Goal: Information Seeking & Learning: Learn about a topic

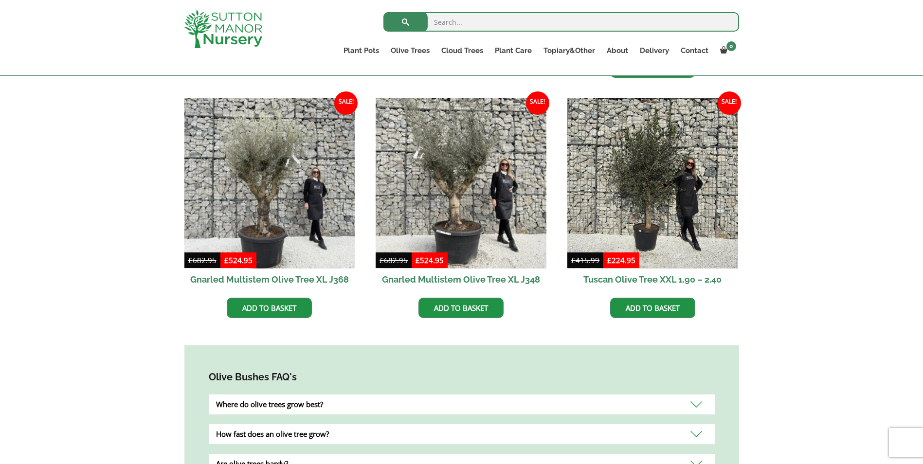
scroll to position [584, 0]
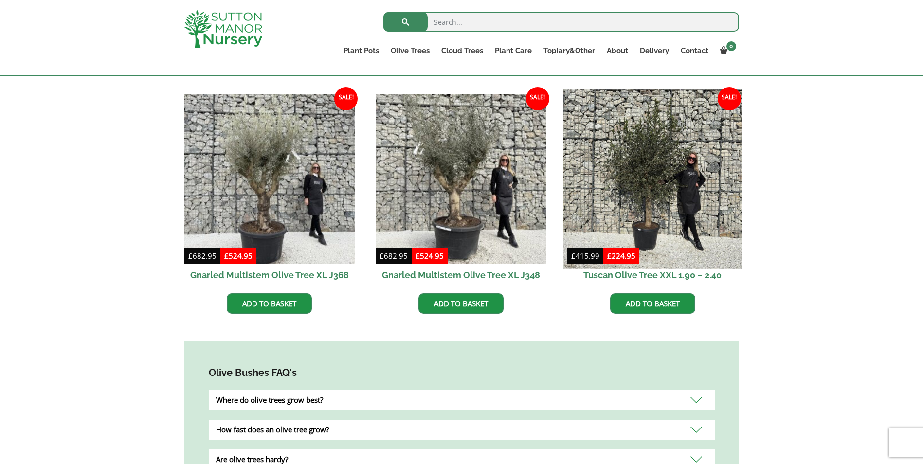
click at [633, 176] on img at bounding box center [652, 179] width 179 height 179
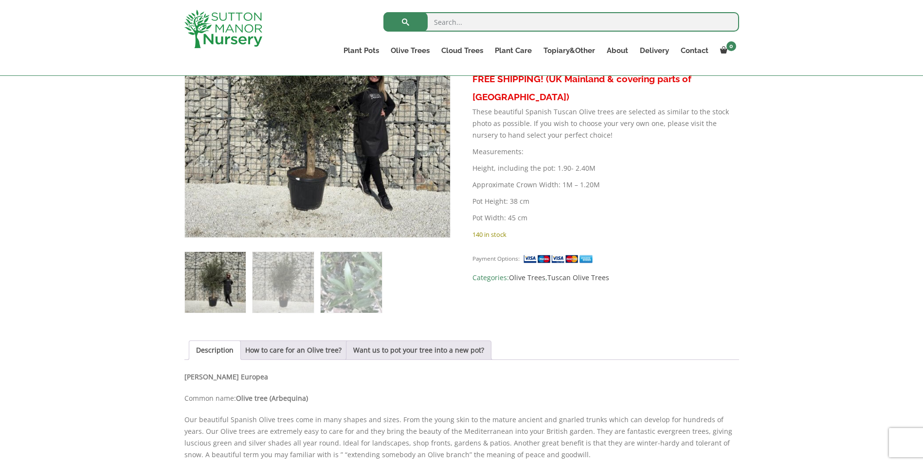
scroll to position [275, 0]
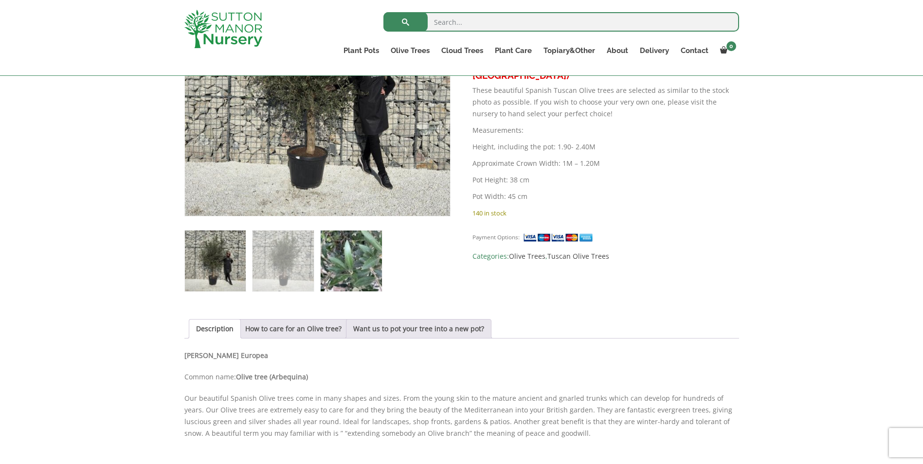
click at [336, 251] on img at bounding box center [351, 261] width 61 height 61
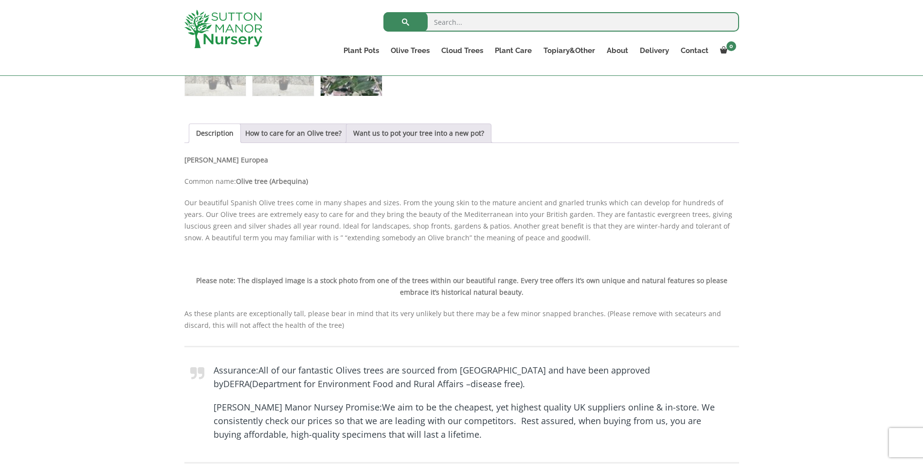
scroll to position [518, 0]
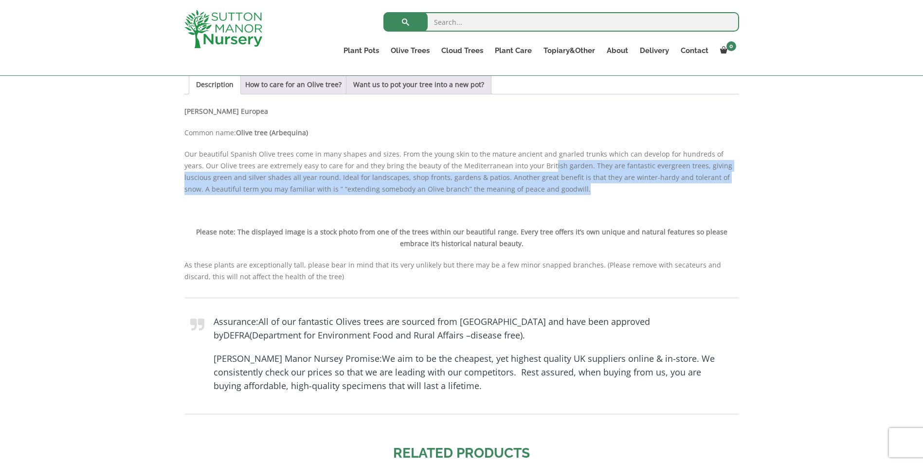
drag, startPoint x: 512, startPoint y: 166, endPoint x: 558, endPoint y: 195, distance: 54.2
click at [558, 195] on p "Our beautiful Spanish Olive trees come in many shapes and sizes. From the young…" at bounding box center [461, 171] width 555 height 47
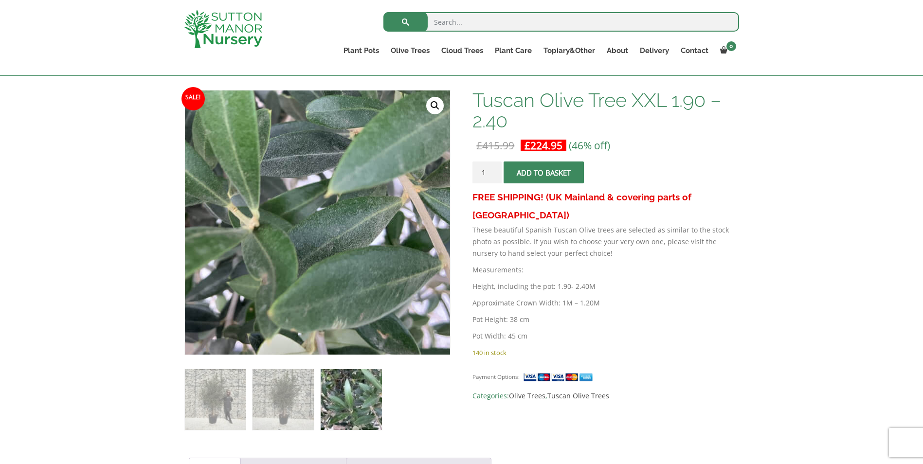
scroll to position [128, 0]
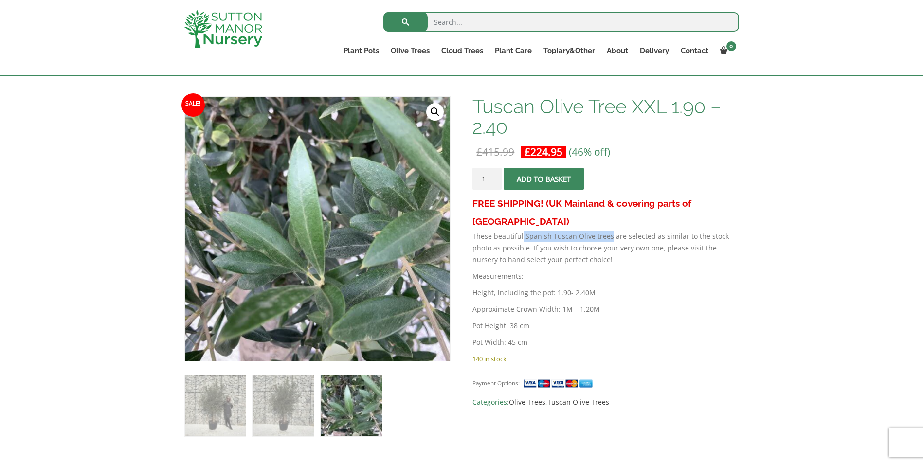
drag, startPoint x: 522, startPoint y: 218, endPoint x: 609, endPoint y: 219, distance: 87.1
click at [609, 231] on p "These beautiful Spanish Tuscan Olive trees are selected as similar to the stock…" at bounding box center [606, 248] width 266 height 35
drag, startPoint x: 609, startPoint y: 219, endPoint x: 589, endPoint y: 220, distance: 20.0
copy p "Spanish Tuscan Olive trees"
